Goal: Task Accomplishment & Management: Complete application form

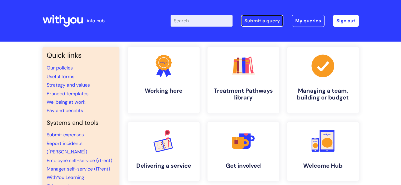
click at [254, 19] on link "Submit a query" at bounding box center [262, 21] width 42 height 12
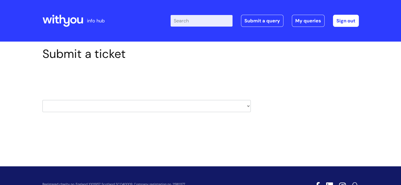
click at [186, 104] on select "HR / People IT and Support Clinical Drug Alerts Finance Accounts Data Support T…" at bounding box center [146, 106] width 208 height 12
select select "it_and_support"
click at [42, 100] on select "HR / People IT and Support Clinical Drug Alerts Finance Accounts Data Support T…" at bounding box center [146, 106] width 208 height 12
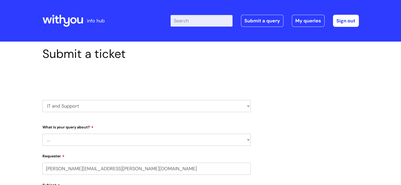
select select "80004157231"
click at [83, 136] on select "... Mobile Phone Reset & MFA Accounts, Starters and Leavers IT Hardware issue I…" at bounding box center [146, 140] width 208 height 12
select select "System/software"
click at [42, 134] on select "... Mobile Phone Reset & MFA Accounts, Starters and Leavers IT Hardware issue I…" at bounding box center [146, 140] width 208 height 12
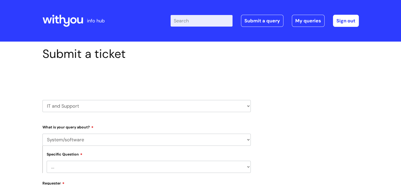
click at [70, 167] on select "... Halo PCMIS Iaptus NHS Email CJSM Email Mitel Another System Google (Workspa…" at bounding box center [149, 167] width 204 height 12
select select "I like to request software"
click at [47, 161] on select "... Halo PCMIS Iaptus NHS Email CJSM Email Mitel Another System Google (Workspa…" at bounding box center [149, 167] width 204 height 12
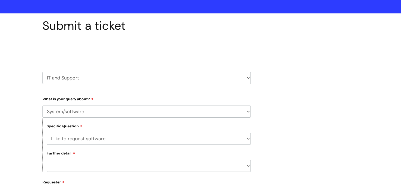
scroll to position [79, 0]
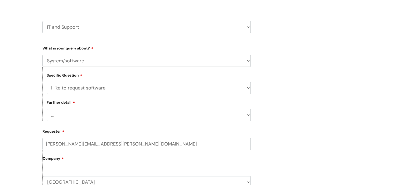
click at [75, 113] on select "... Dragon/Simply Speaking/ClaroRead Adobe Acrobat Adobe Creative Cloud Raiser'…" at bounding box center [149, 115] width 204 height 12
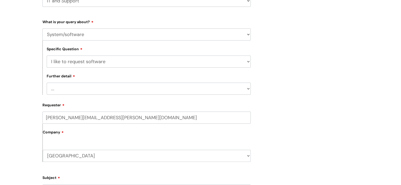
click at [65, 37] on select "... Mobile Phone Reset & MFA Accounts, Starters and Leavers IT Hardware issue I…" at bounding box center [146, 34] width 208 height 12
select select "Something Else"
click at [42, 28] on select "... Mobile Phone Reset & MFA Accounts, Starters and Leavers IT Hardware issue I…" at bounding box center [146, 34] width 208 height 12
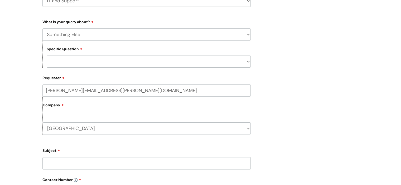
click at [80, 63] on select "... My problem is not listed" at bounding box center [149, 62] width 204 height 12
select select "My problem is not listed"
click at [47, 56] on select "... My problem is not listed" at bounding box center [149, 62] width 204 height 12
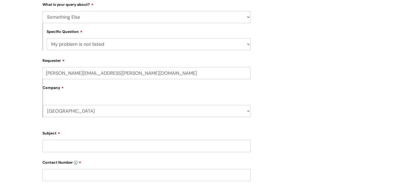
scroll to position [132, 0]
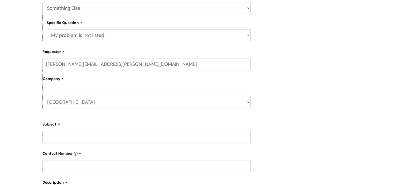
click at [75, 140] on input "Subject" at bounding box center [146, 137] width 208 height 12
type input "Daisy Ashby Baseware"
type input "n/a"
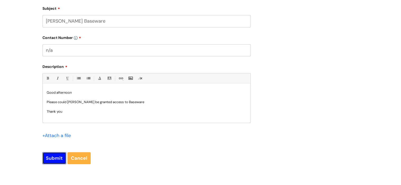
click at [58, 155] on input "Submit" at bounding box center [54, 158] width 24 height 12
type input "Please Wait..."
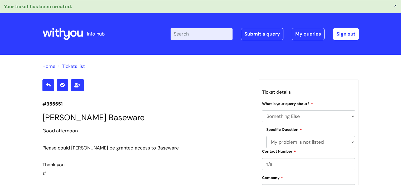
select select "Something Else"
select select "My problem is not listed"
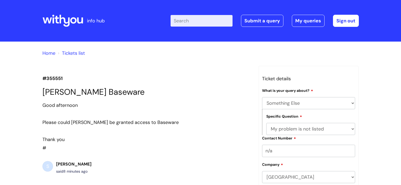
select select "Something Else"
select select "My problem is not listed"
click at [267, 23] on link "Submit a query" at bounding box center [262, 21] width 42 height 12
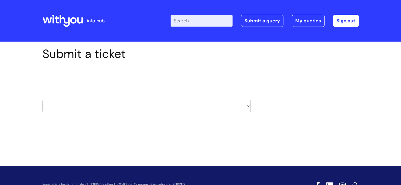
drag, startPoint x: 158, startPoint y: 102, endPoint x: 159, endPoint y: 104, distance: 2.8
click at [158, 102] on select "HR / People IT and Support Clinical Drug Alerts Finance Accounts Data Support T…" at bounding box center [146, 106] width 208 height 12
select select "it_and_support"
click at [42, 100] on select "HR / People IT and Support Clinical Drug Alerts Finance Accounts Data Support T…" at bounding box center [146, 106] width 208 height 12
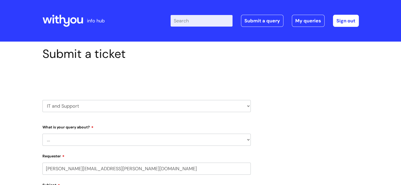
select select "80004157231"
click at [103, 107] on select "HR / People IT and Support Clinical Drug Alerts Finance Accounts Data Support T…" at bounding box center [146, 106] width 208 height 12
select select "finance_accounts"
click at [42, 100] on select "HR / People IT and Support Clinical Drug Alerts Finance Accounts Data Support T…" at bounding box center [146, 106] width 208 height 12
select select "80004157231"
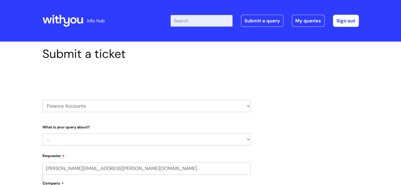
select select "Finance Systems"
click at [42, 134] on select "... Finance Systems Finance Requests (inc. Expenses) Invoices Research" at bounding box center [146, 140] width 208 height 12
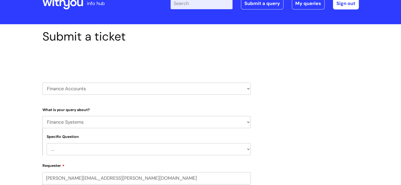
scroll to position [26, 0]
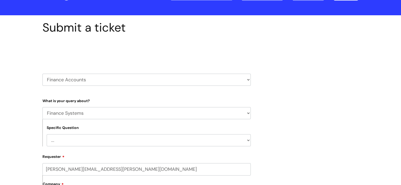
click at [78, 138] on select "... Concur + Basware Exchequer" at bounding box center [149, 141] width 204 height 12
select select "Concur + Basware"
click at [47, 135] on select "... Concur + Basware Exchequer" at bounding box center [149, 141] width 204 height 12
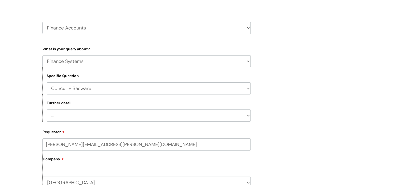
scroll to position [79, 0]
click at [124, 118] on select "... Access/Login issues Approval flow updates/issues New Suppliers + Job Codes …" at bounding box center [149, 115] width 204 height 12
select select "Access/Login issues"
click at [47, 109] on select "... Access/Login issues Approval flow updates/issues New Suppliers + Job Codes …" at bounding box center [149, 115] width 204 height 12
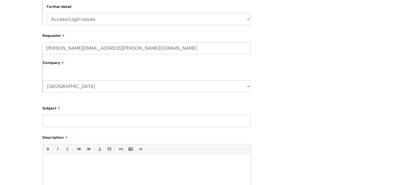
scroll to position [185, 0]
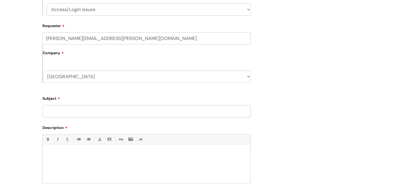
click at [68, 113] on input "Subject" at bounding box center [146, 111] width 208 height 12
type input "[PERSON_NAME] Baseware"
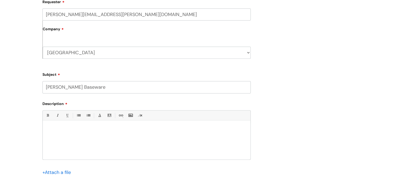
scroll to position [237, 0]
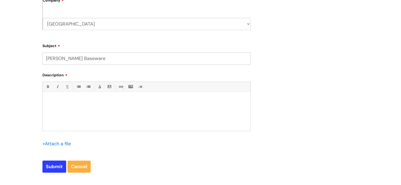
click at [58, 103] on p at bounding box center [147, 101] width 200 height 5
click at [49, 96] on div at bounding box center [147, 113] width 208 height 36
click at [50, 103] on p at bounding box center [147, 101] width 200 height 5
click at [62, 102] on p at bounding box center [147, 101] width 200 height 5
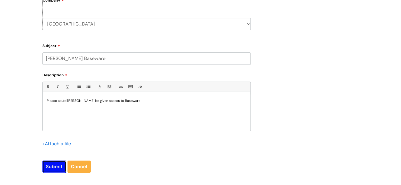
click at [50, 165] on input "Submit" at bounding box center [54, 167] width 24 height 12
type input "Please Wait..."
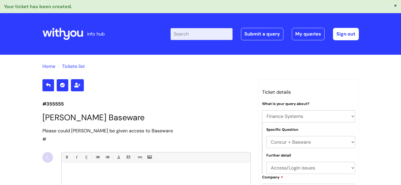
select select "Finance Systems"
select select "Concur + Basware"
select select "Access/Login issues"
